Goal: Task Accomplishment & Management: Manage account settings

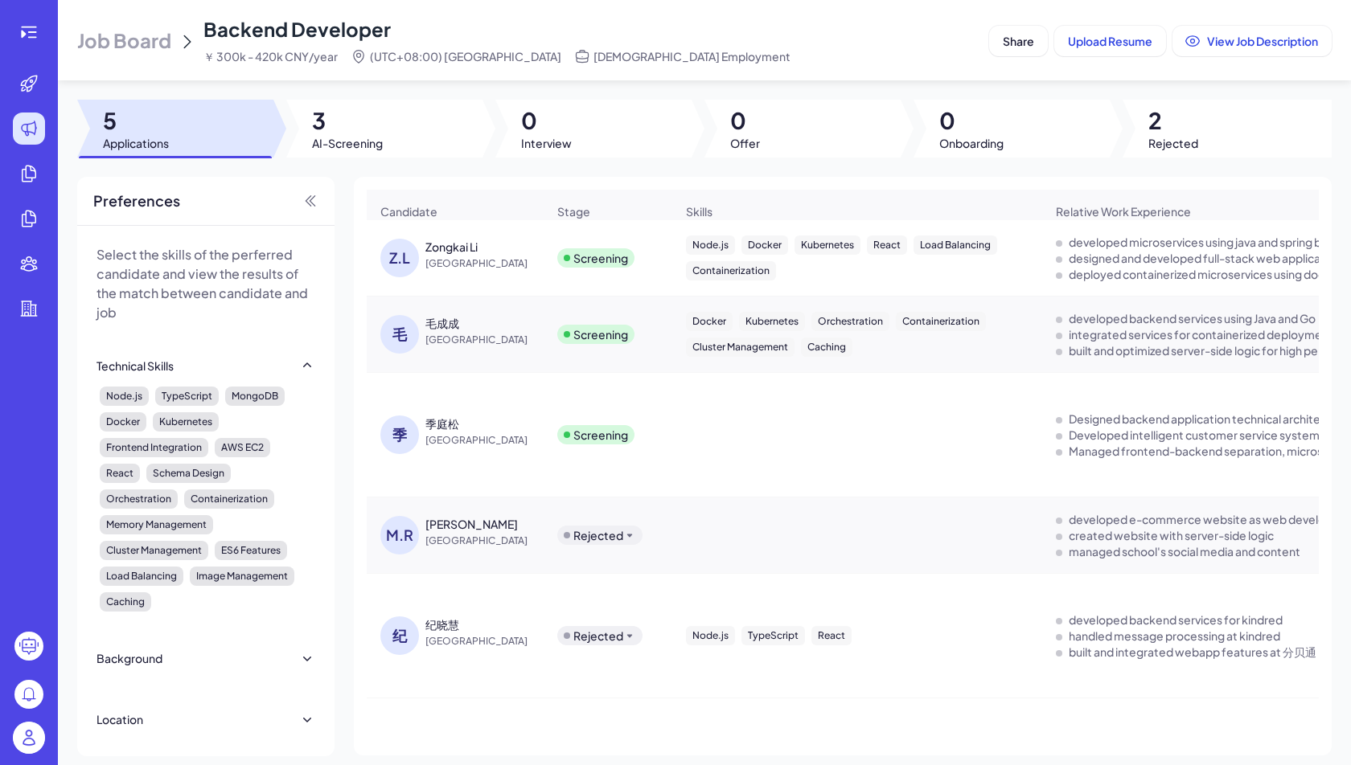
click at [126, 46] on span "Job Board" at bounding box center [124, 40] width 94 height 26
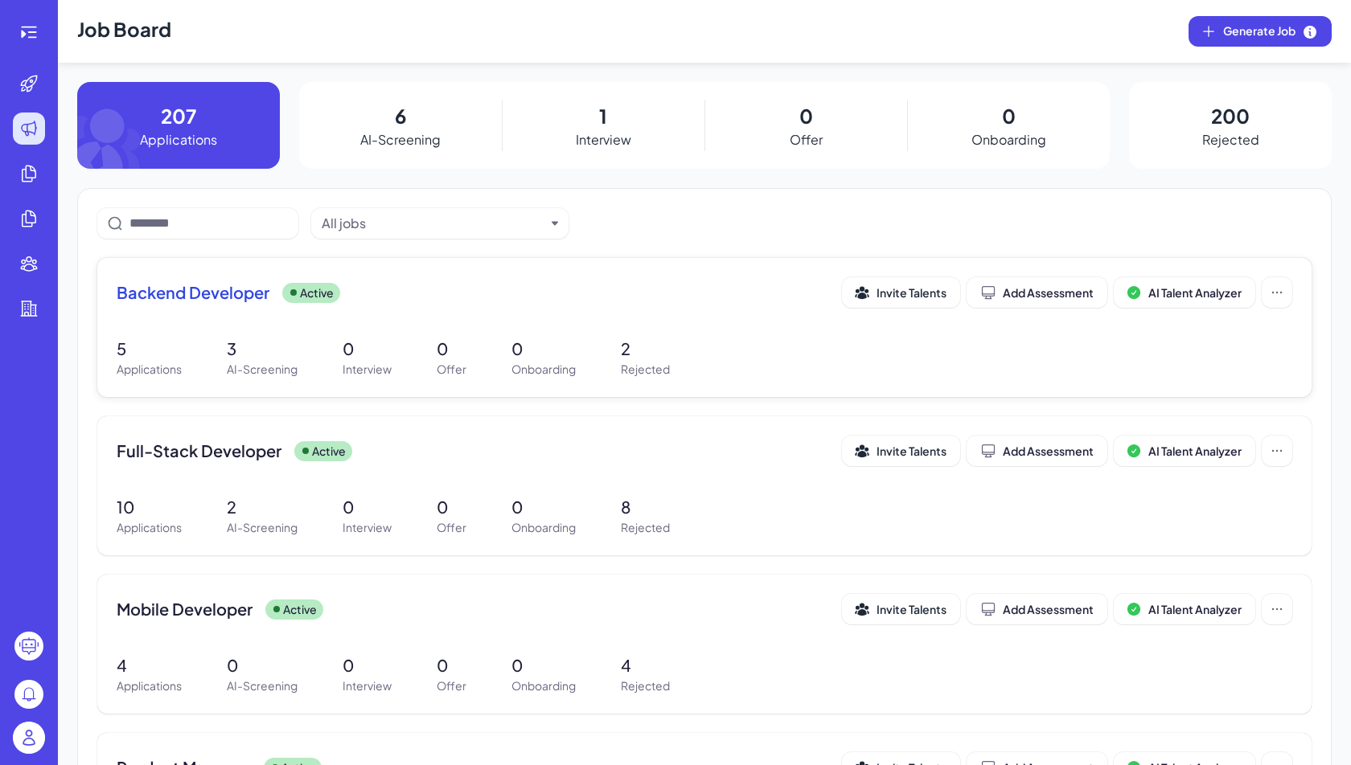
click at [232, 301] on span "Backend Developer" at bounding box center [193, 292] width 153 height 23
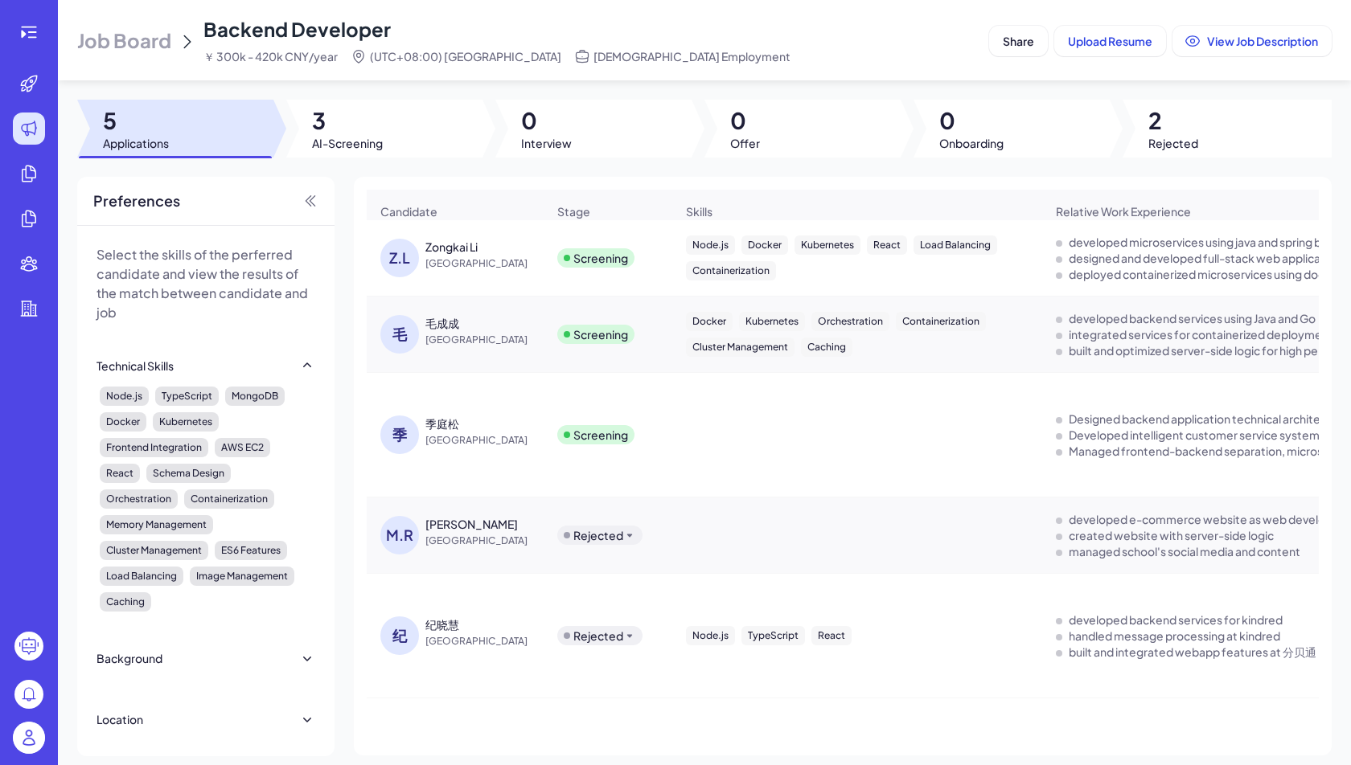
click at [159, 40] on span "Job Board" at bounding box center [124, 40] width 94 height 26
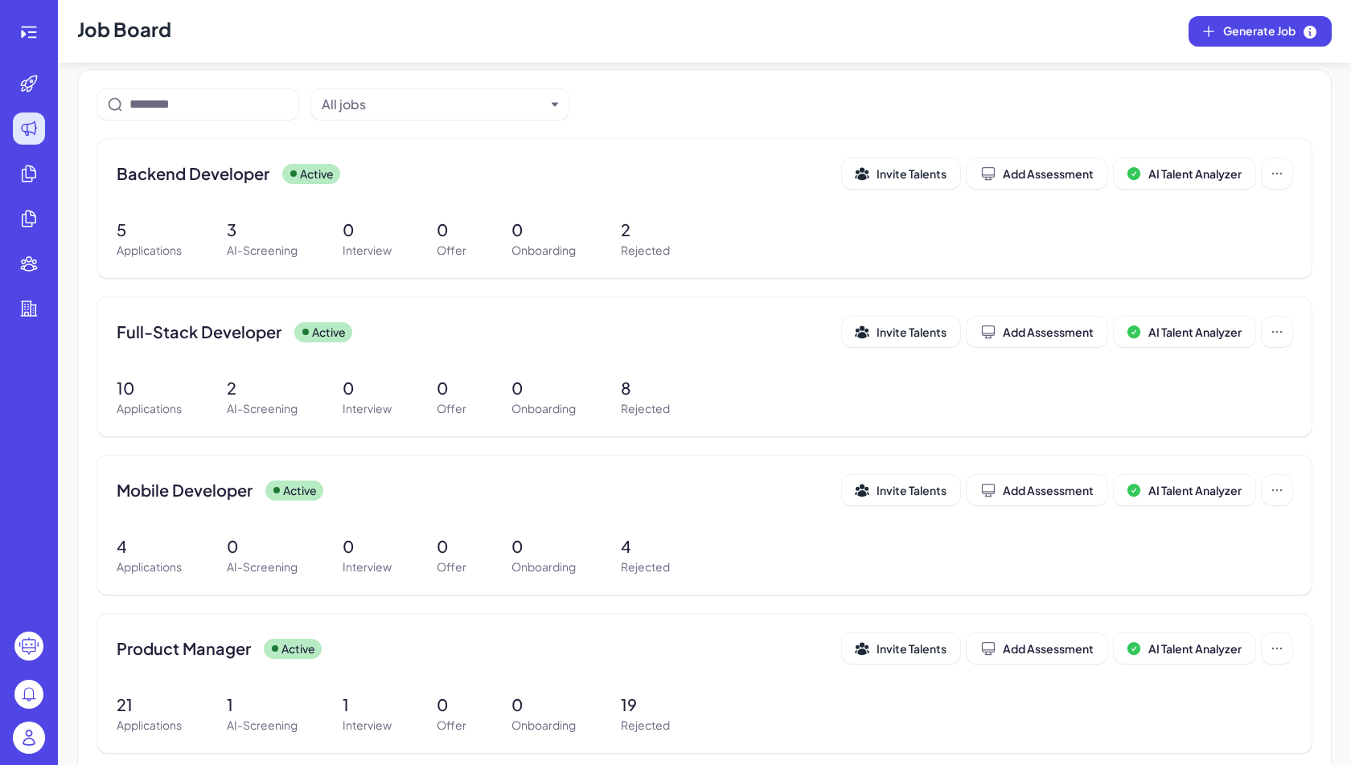
scroll to position [140, 0]
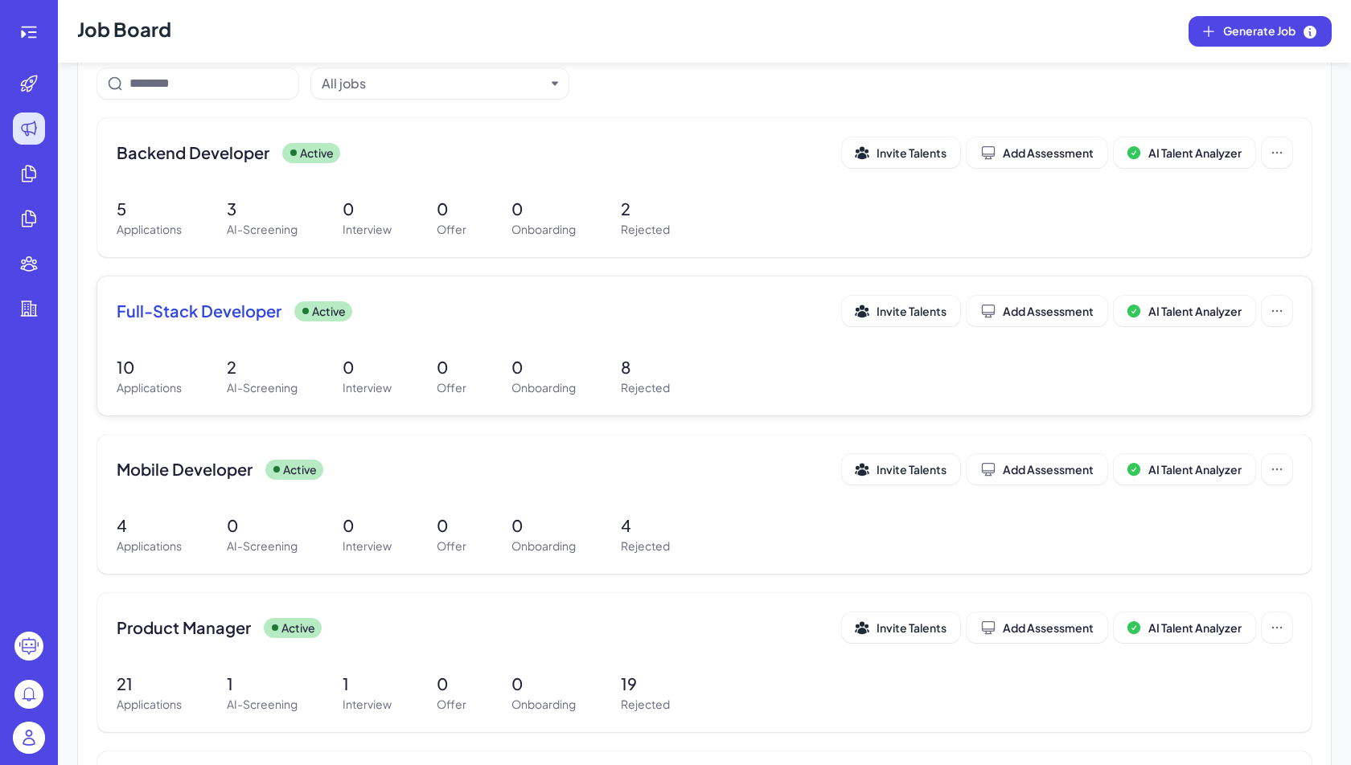
click at [276, 325] on div "Full-Stack Developer Active Invite Talents Add Assessment AI Talent Analyzer" at bounding box center [704, 311] width 1175 height 31
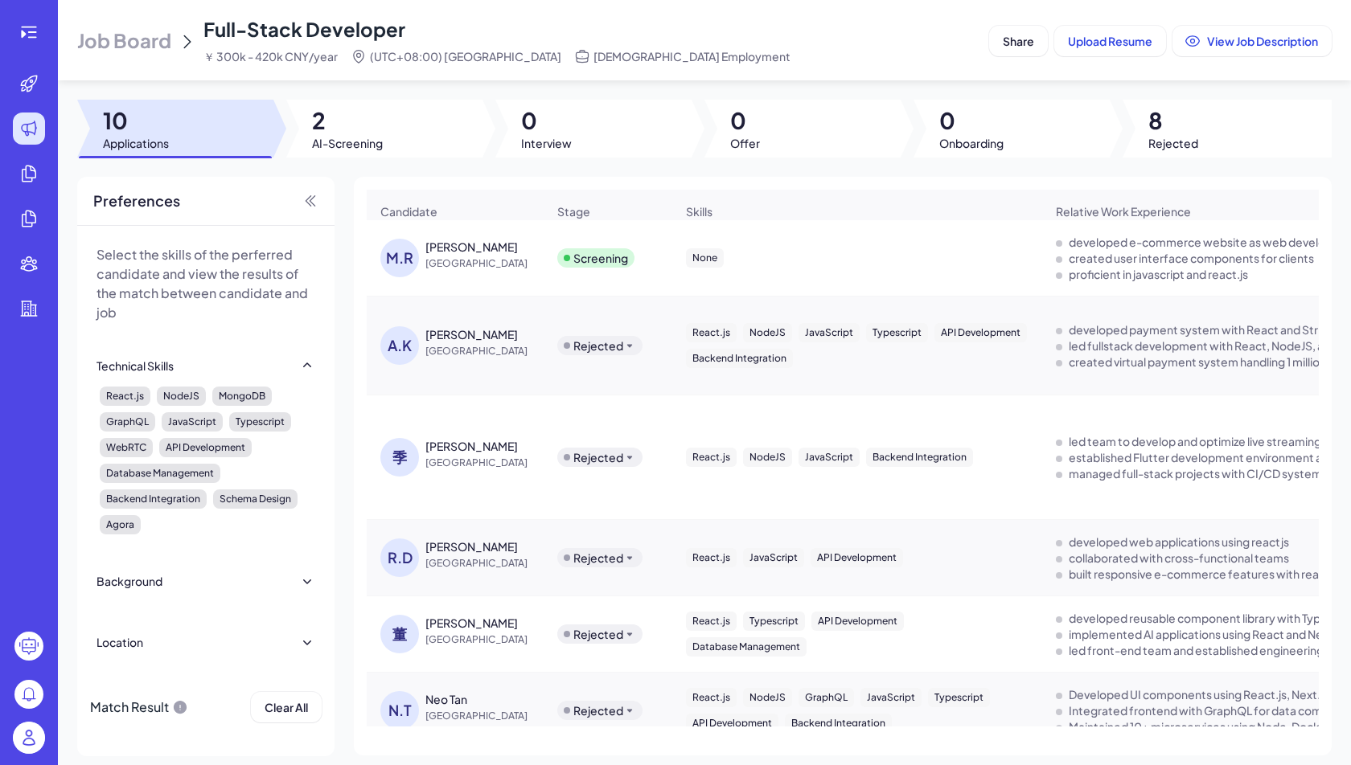
click at [501, 253] on div "[PERSON_NAME]" at bounding box center [471, 247] width 92 height 16
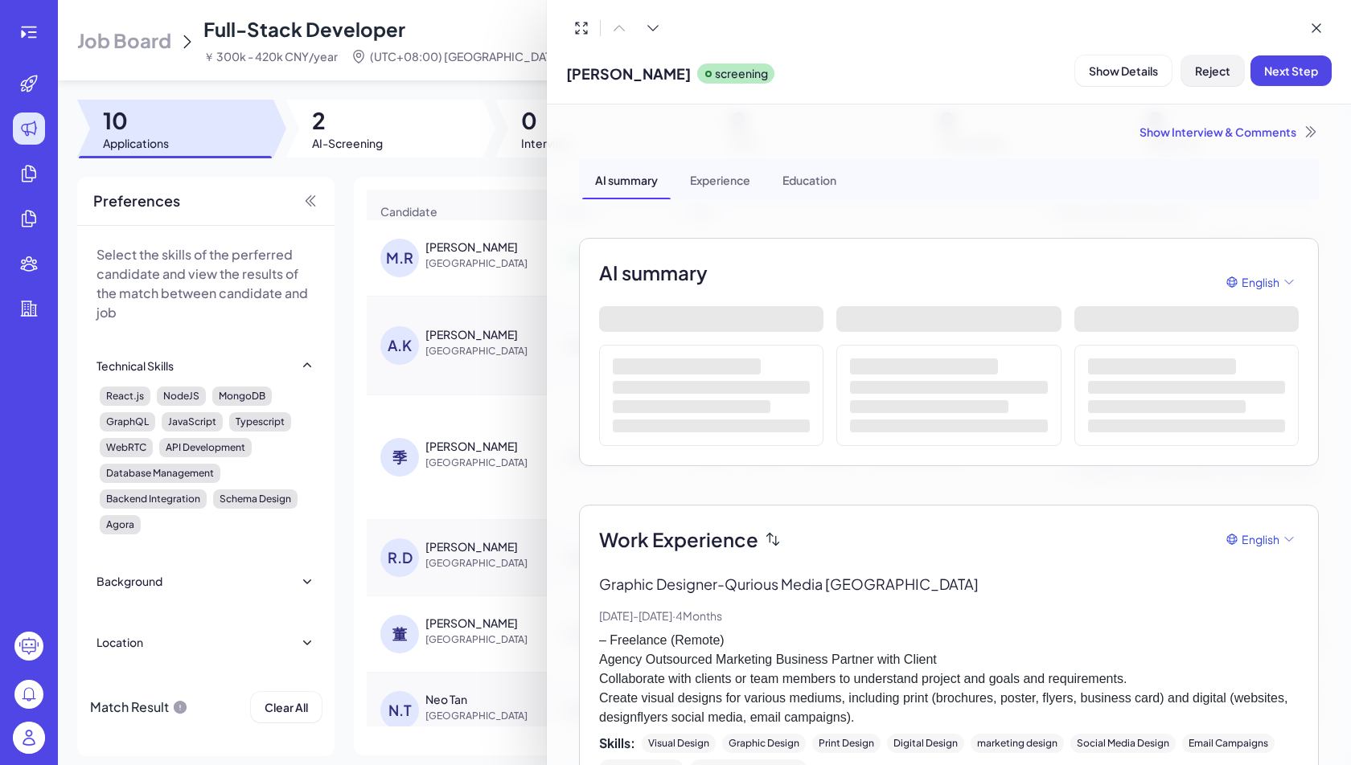
click at [1219, 70] on span "Reject" at bounding box center [1212, 71] width 35 height 14
click at [1291, 178] on button "Ok" at bounding box center [1300, 173] width 37 height 27
click at [111, 47] on div at bounding box center [675, 382] width 1351 height 765
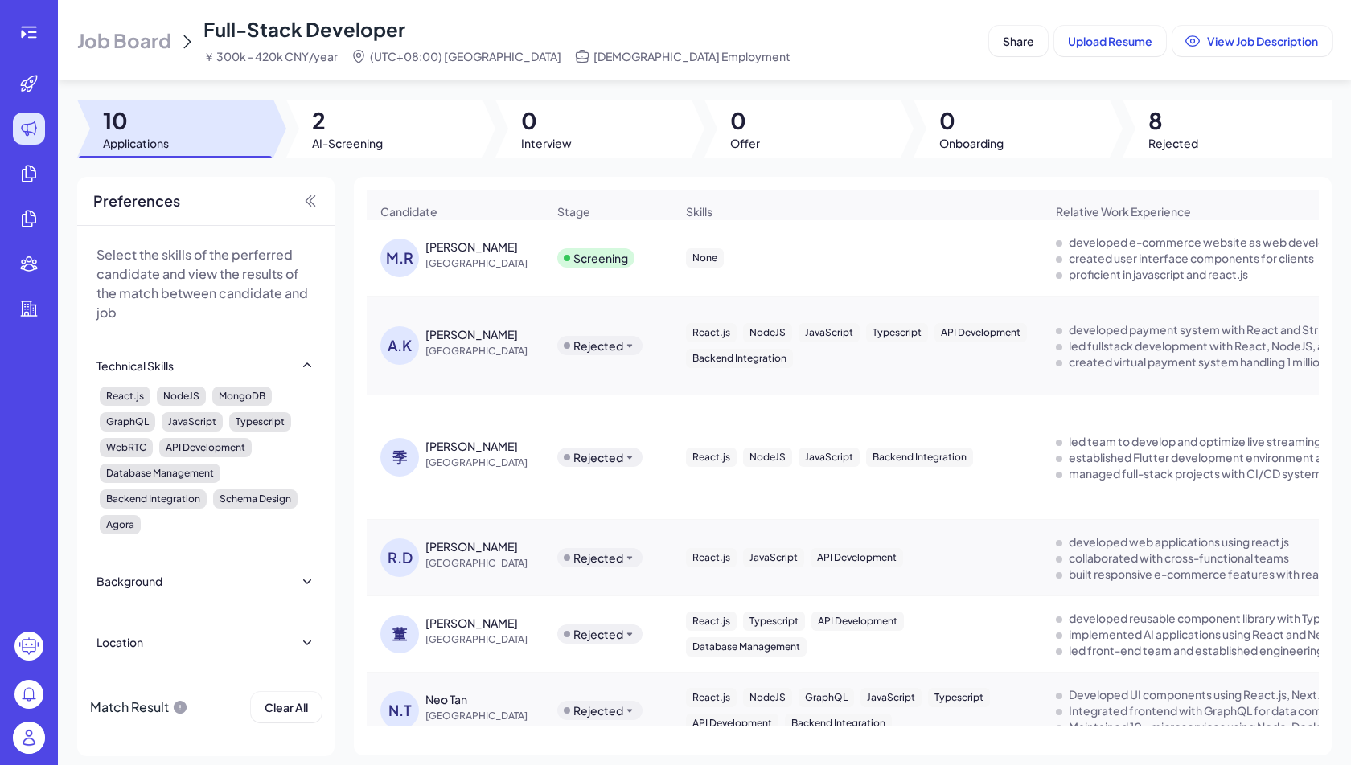
click at [150, 35] on span "Job Board" at bounding box center [124, 40] width 94 height 26
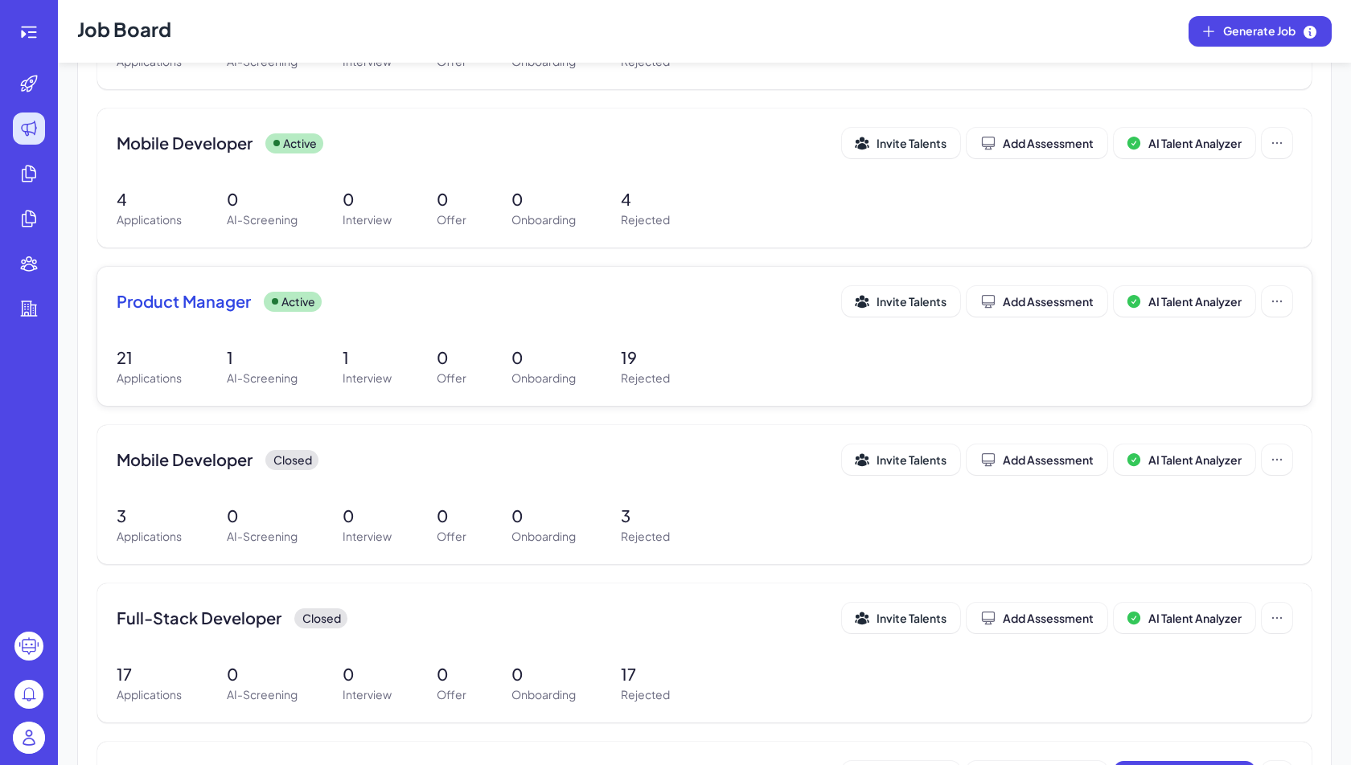
scroll to position [477, 0]
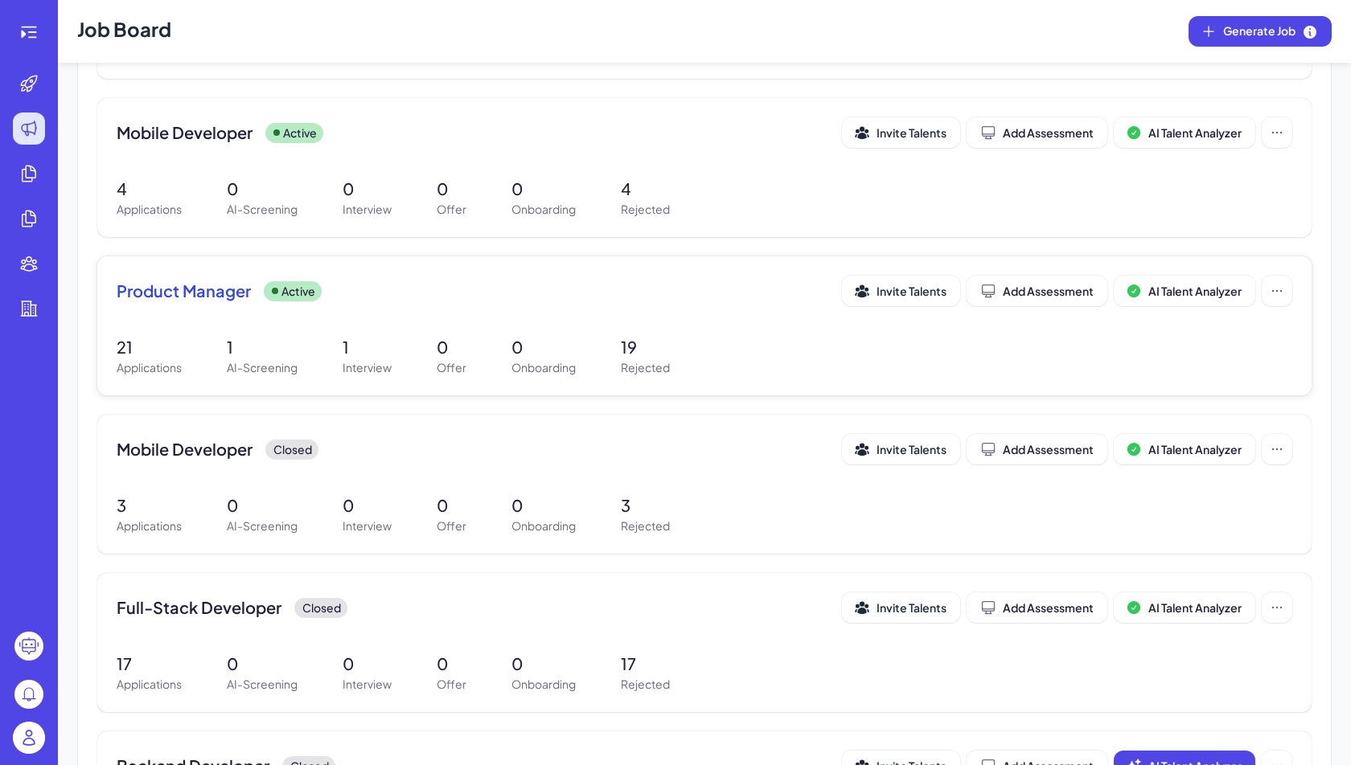
click at [223, 321] on div "Product Manager Active Invite Talents Add Assessment AI Talent Analyzer 21 Appl…" at bounding box center [704, 325] width 1214 height 139
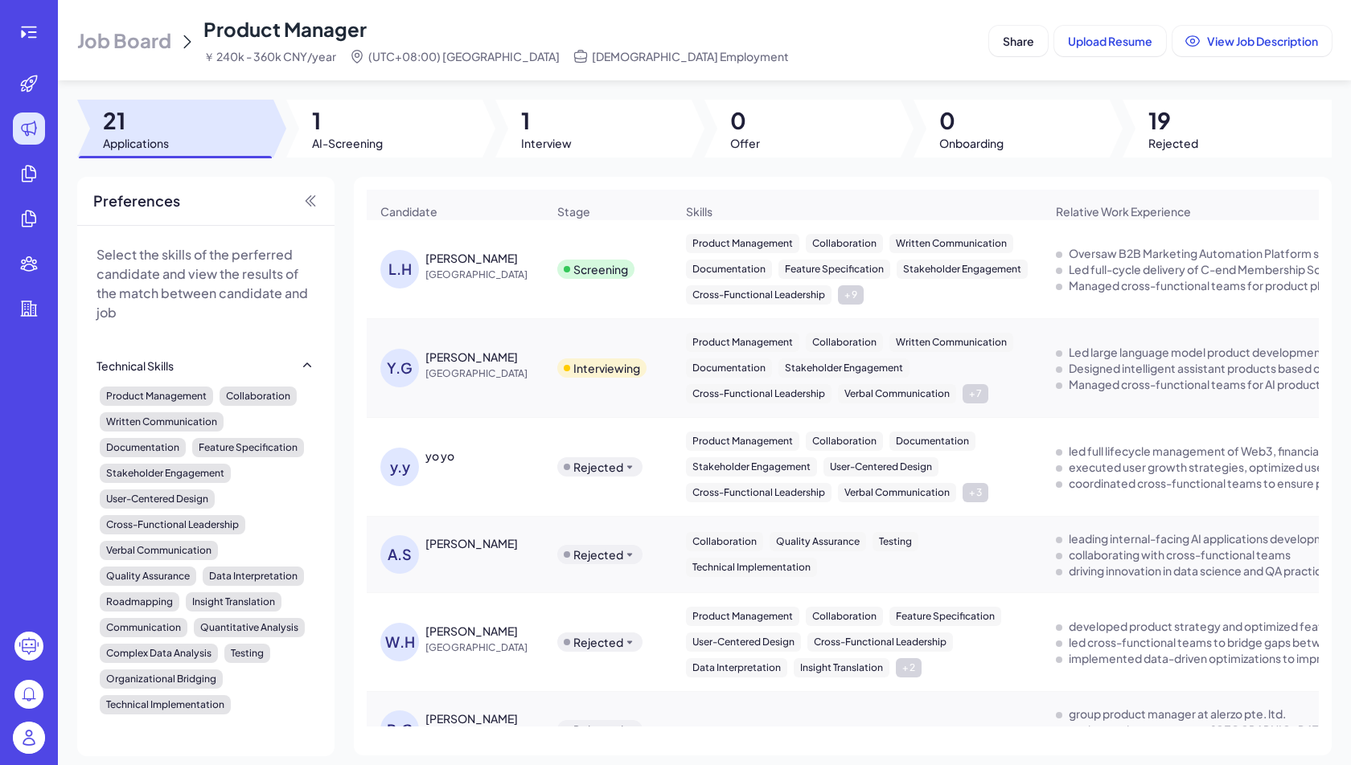
click at [154, 37] on span "Job Board" at bounding box center [124, 40] width 94 height 26
